Goal: Task Accomplishment & Management: Use online tool/utility

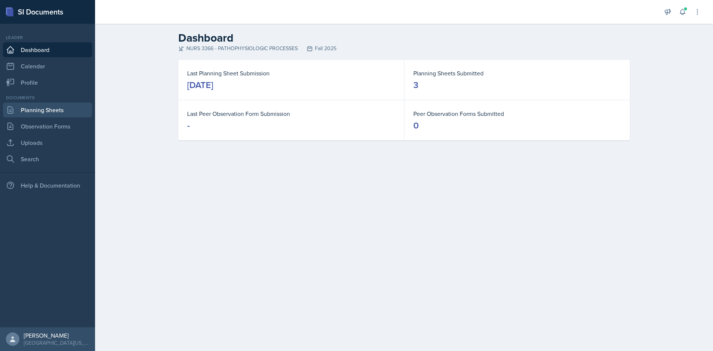
click at [65, 109] on link "Planning Sheets" at bounding box center [47, 109] width 89 height 15
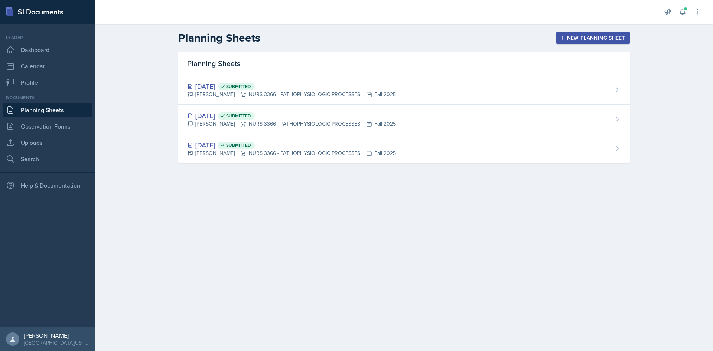
click at [584, 33] on button "New Planning Sheet" at bounding box center [593, 38] width 74 height 13
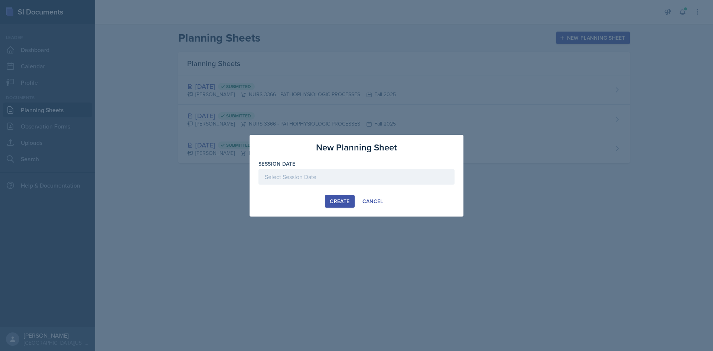
click at [336, 179] on div at bounding box center [356, 177] width 196 height 16
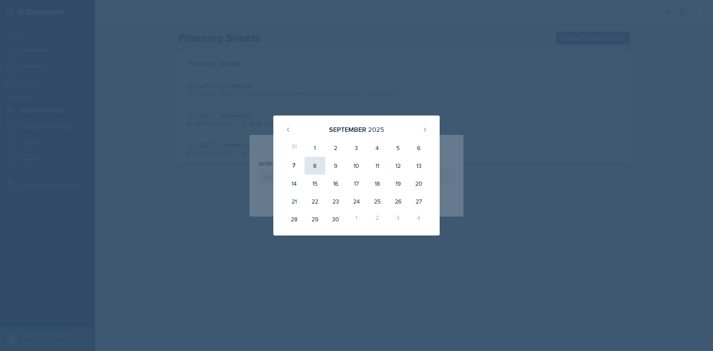
click at [311, 166] on div "8" at bounding box center [314, 166] width 21 height 18
type input "[DATE]"
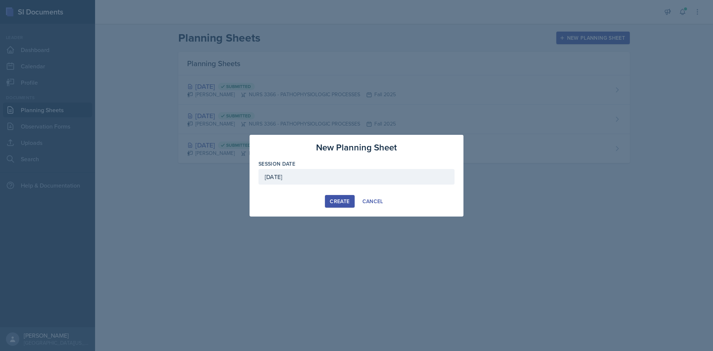
click at [336, 203] on div "Create" at bounding box center [340, 201] width 20 height 6
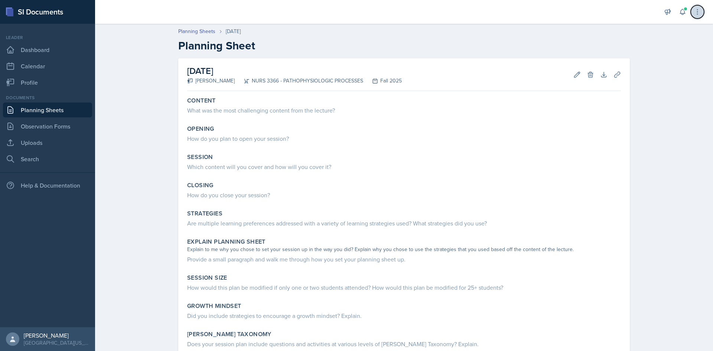
click at [694, 13] on icon at bounding box center [696, 11] width 7 height 7
click at [526, 32] on div "Planning Sheets [DATE]" at bounding box center [403, 31] width 451 height 8
click at [695, 13] on icon at bounding box center [696, 11] width 7 height 7
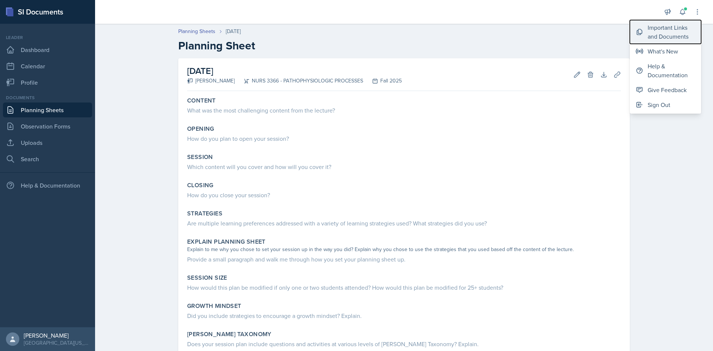
click at [683, 29] on div "Important Links and Documents" at bounding box center [671, 32] width 48 height 18
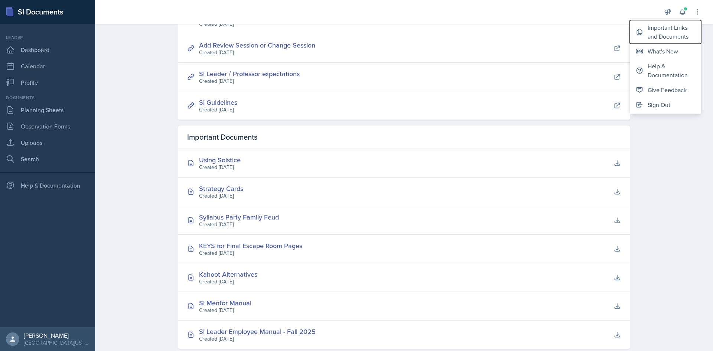
scroll to position [163, 0]
